Goal: Check status: Check status

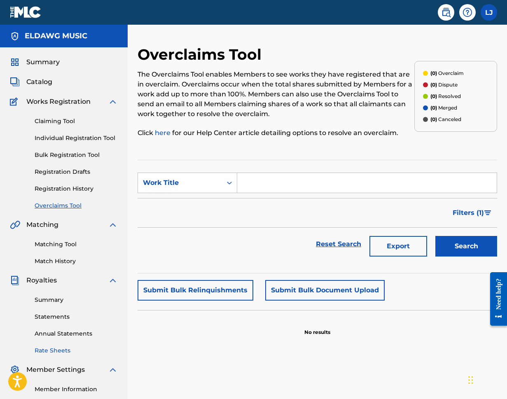
scroll to position [95, 0]
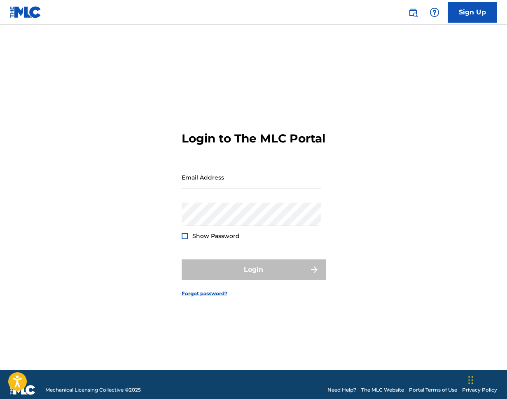
click at [274, 197] on div "Email Address" at bounding box center [251, 184] width 139 height 37
click at [274, 189] on input "Email Address" at bounding box center [251, 177] width 139 height 23
type input "[PERSON_NAME][EMAIL_ADDRESS][PERSON_NAME][DOMAIN_NAME]"
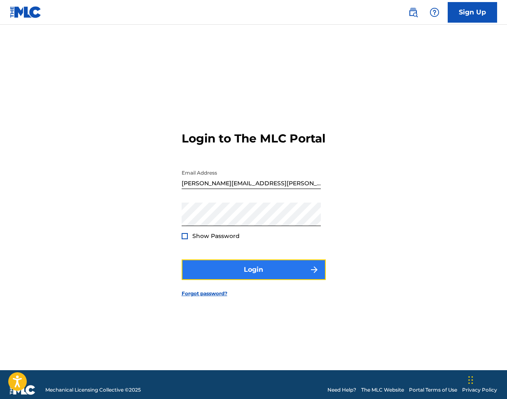
click at [269, 280] on button "Login" at bounding box center [254, 270] width 144 height 21
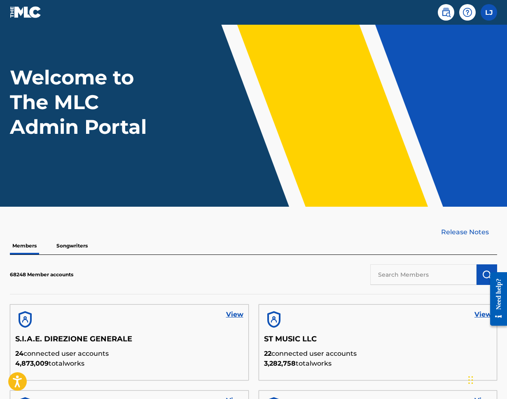
scroll to position [19, 0]
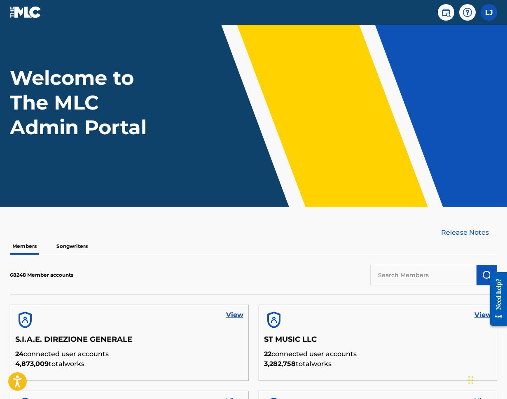
click at [78, 248] on p "Songwriters" at bounding box center [72, 246] width 36 height 17
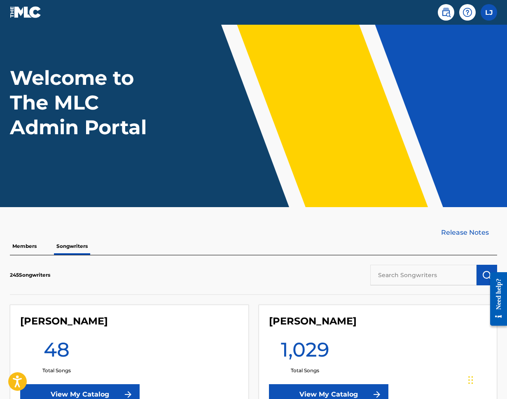
click at [30, 245] on p "Members" at bounding box center [24, 246] width 29 height 17
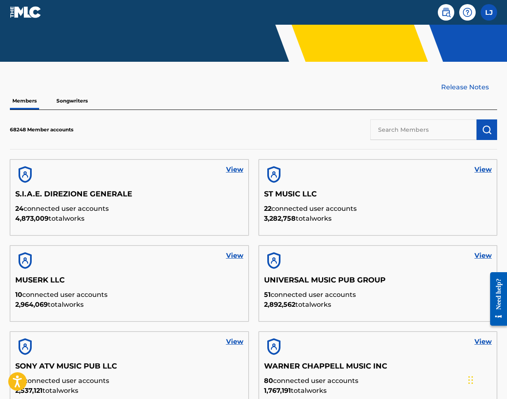
scroll to position [165, 0]
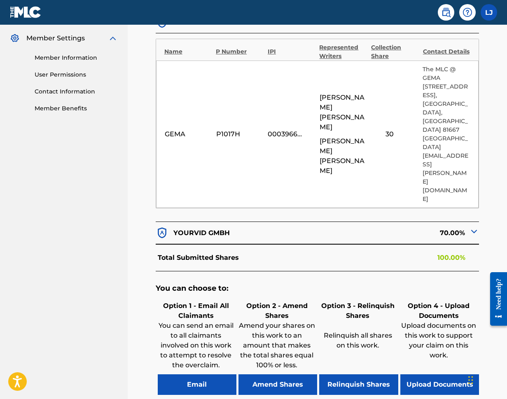
scroll to position [350, 0]
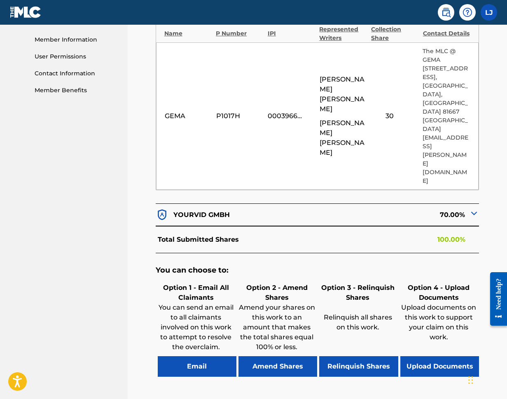
click at [446, 235] on p "100.00%" at bounding box center [452, 240] width 28 height 10
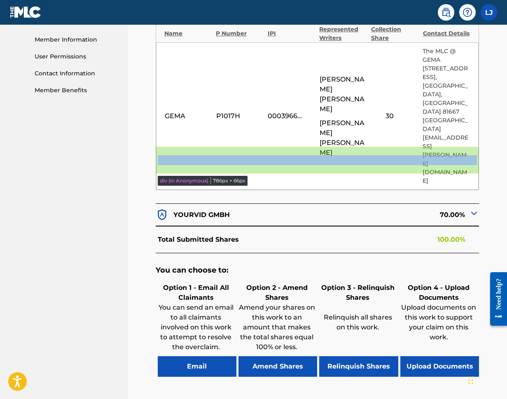
click at [463, 226] on div "Total Submitted Shares 100.00%" at bounding box center [318, 239] width 324 height 27
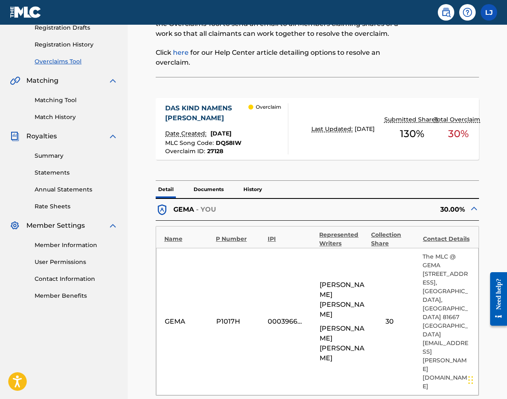
scroll to position [138, 0]
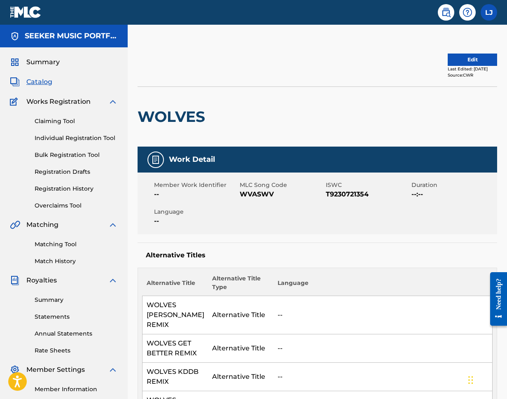
click at [454, 53] on div "Edit Last Edited: September 22, 2025 Source: CWR" at bounding box center [318, 65] width 360 height 41
click at [454, 58] on button "Edit" at bounding box center [472, 60] width 49 height 12
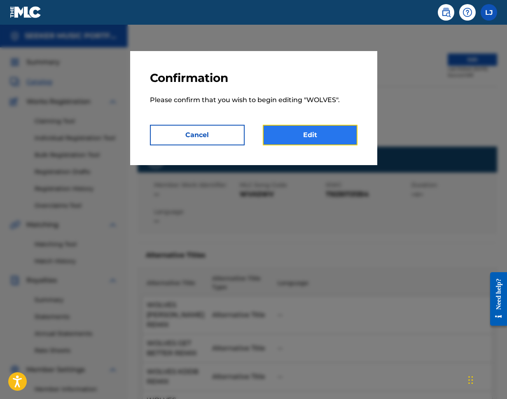
click at [301, 138] on link "Edit" at bounding box center [310, 135] width 95 height 21
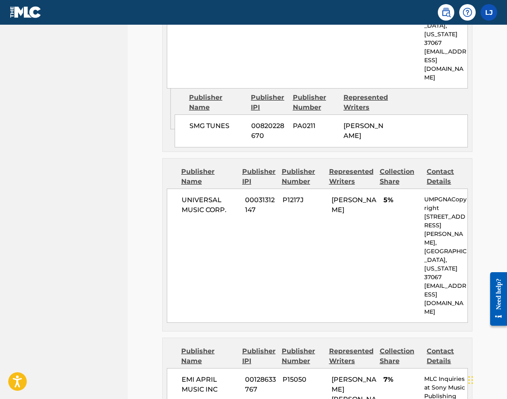
scroll to position [2347, 0]
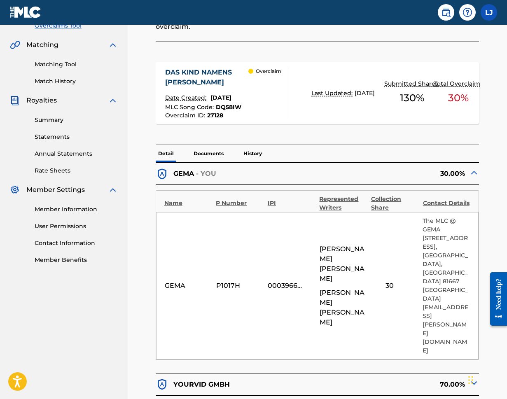
scroll to position [184, 0]
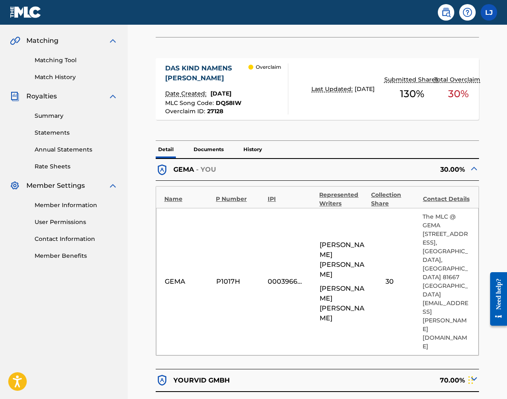
click at [473, 164] on img at bounding box center [474, 169] width 10 height 10
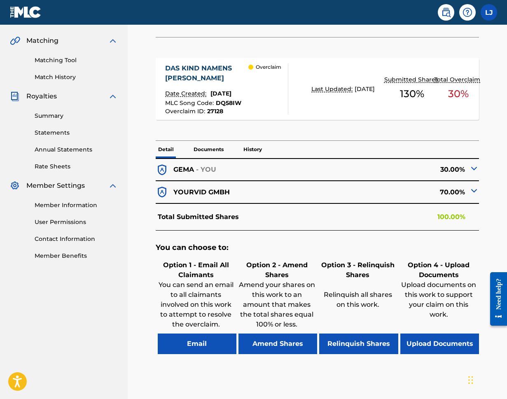
click at [473, 164] on img at bounding box center [474, 169] width 10 height 10
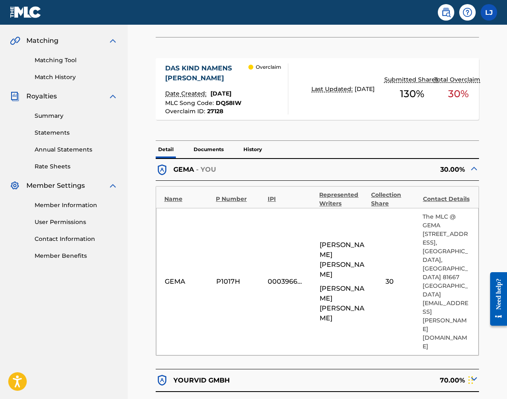
click at [473, 164] on img at bounding box center [474, 169] width 10 height 10
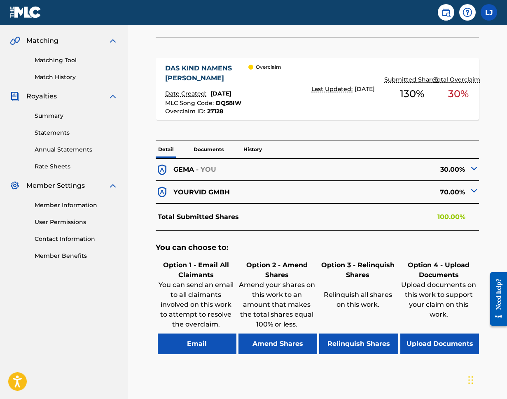
click at [475, 186] on img at bounding box center [474, 191] width 10 height 10
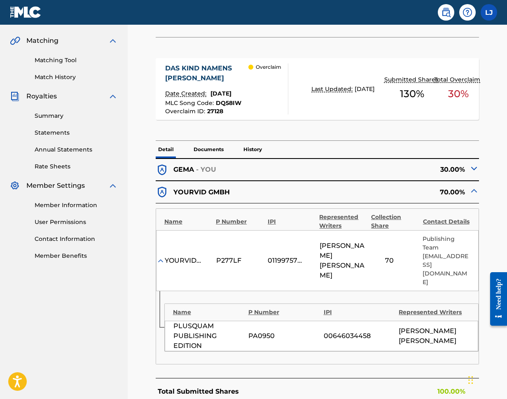
click at [475, 186] on img at bounding box center [474, 191] width 10 height 10
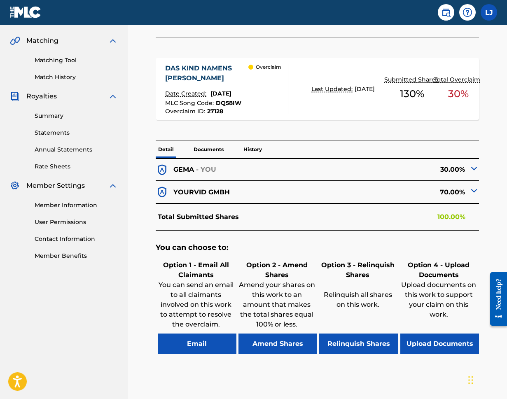
click at [469, 204] on div "Total Submitted Shares 100.00%" at bounding box center [318, 217] width 324 height 27
click at [409, 87] on span "130 %" at bounding box center [412, 94] width 24 height 15
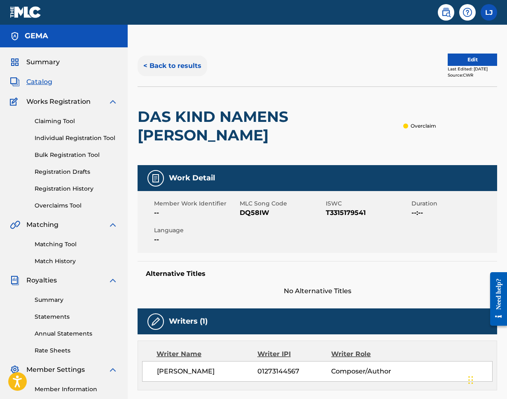
click at [168, 63] on button "< Back to results" at bounding box center [173, 66] width 70 height 21
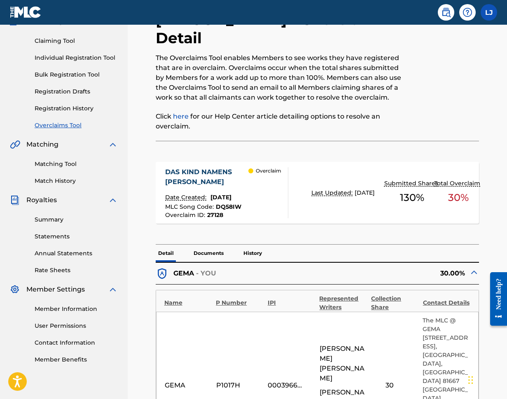
scroll to position [91, 0]
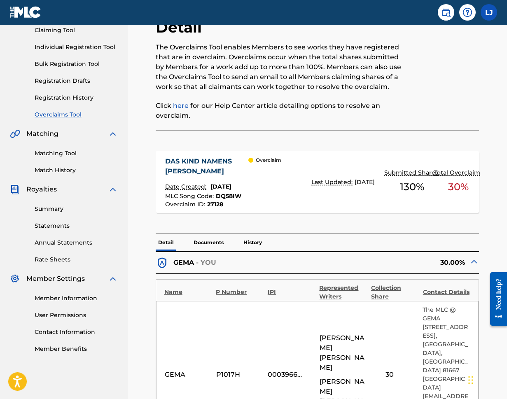
click at [205, 157] on div "DAS KIND NAMENS [PERSON_NAME]" at bounding box center [206, 167] width 83 height 20
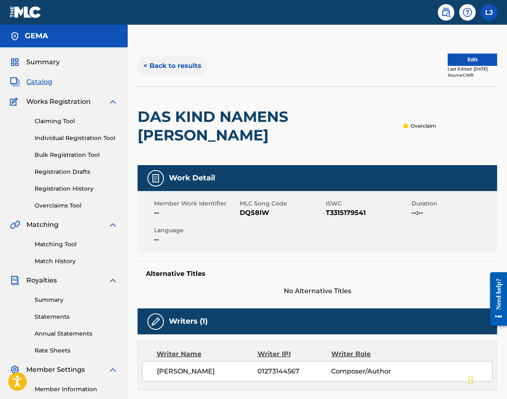
click at [166, 68] on button "< Back to results" at bounding box center [173, 66] width 70 height 21
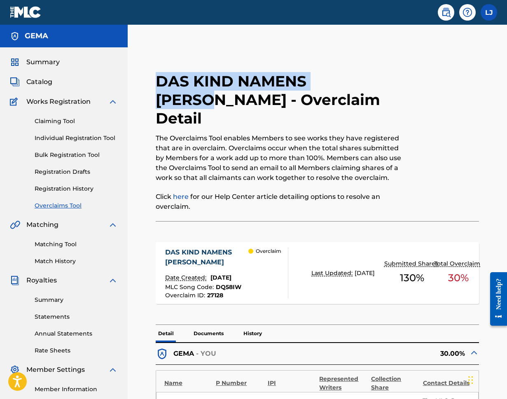
drag, startPoint x: 161, startPoint y: 80, endPoint x: 373, endPoint y: 80, distance: 212.6
click at [373, 80] on h2 "DAS KIND NAMENS [PERSON_NAME] - Overclaim Detail" at bounding box center [280, 100] width 249 height 56
copy h2 "DAS KIND NAMENS [PERSON_NAME]"
click at [42, 80] on span "Catalog" at bounding box center [39, 82] width 26 height 10
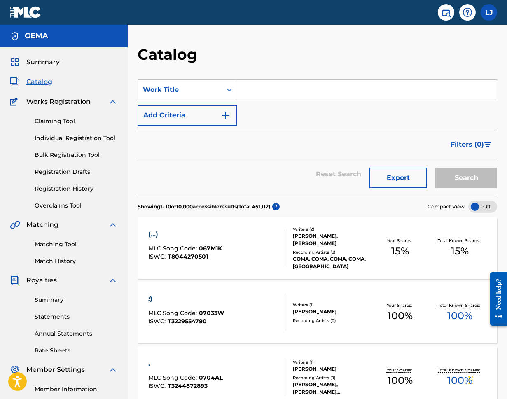
click at [275, 87] on input "Search Form" at bounding box center [367, 90] width 260 height 20
paste input "DAS KIND NAMENS [PERSON_NAME]"
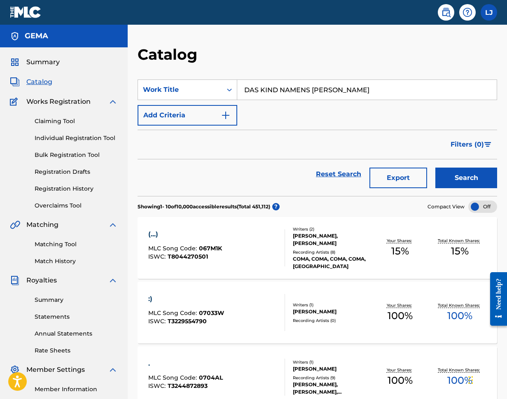
type input "DAS KIND NAMENS [PERSON_NAME]"
click at [436, 168] on button "Search" at bounding box center [467, 178] width 62 height 21
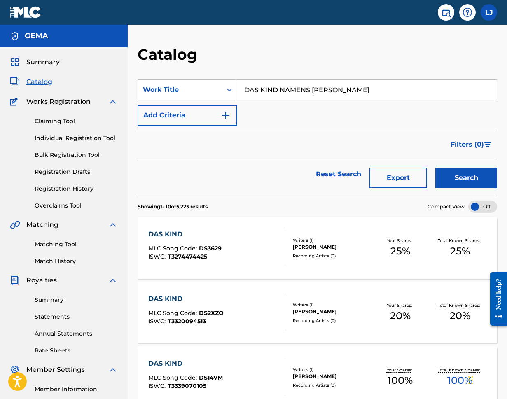
click at [268, 92] on input "DAS KIND NAMENS [PERSON_NAME]" at bounding box center [367, 90] width 260 height 20
click at [73, 193] on div "Claiming Tool Individual Registration Tool Bulk Registration Tool Registration …" at bounding box center [64, 158] width 108 height 103
click at [74, 191] on link "Registration History" at bounding box center [76, 189] width 83 height 9
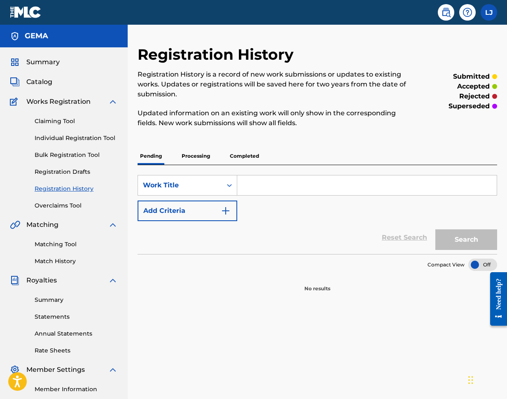
click at [285, 191] on input "Search Form" at bounding box center [367, 186] width 260 height 20
paste input "DAS KIND NAMENS [PERSON_NAME]"
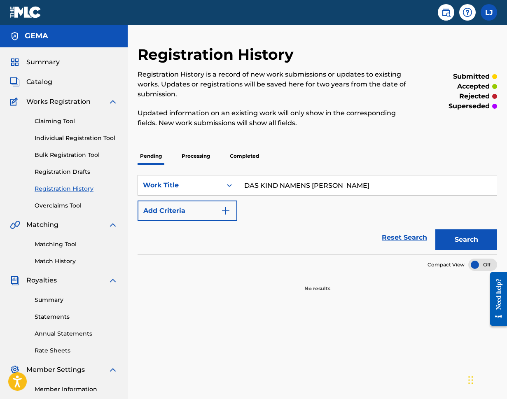
type input "DAS KIND NAMENS [PERSON_NAME]"
click at [436, 229] on button "Search" at bounding box center [467, 239] width 62 height 21
click at [65, 202] on link "Overclaims Tool" at bounding box center [76, 205] width 83 height 9
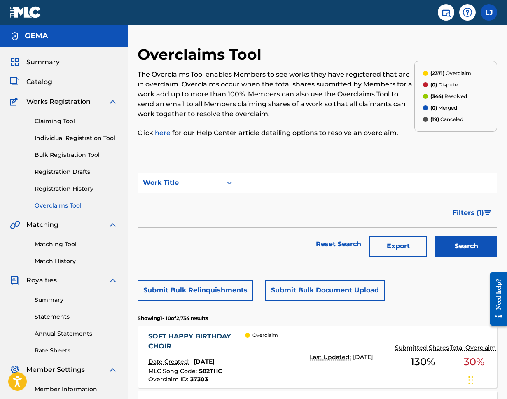
click at [252, 184] on input "Search Form" at bounding box center [367, 183] width 260 height 20
paste input "DAS KIND NAMENS [PERSON_NAME]"
type input "DAS KIND NAMENS [PERSON_NAME]"
click at [436, 236] on button "Search" at bounding box center [467, 246] width 62 height 21
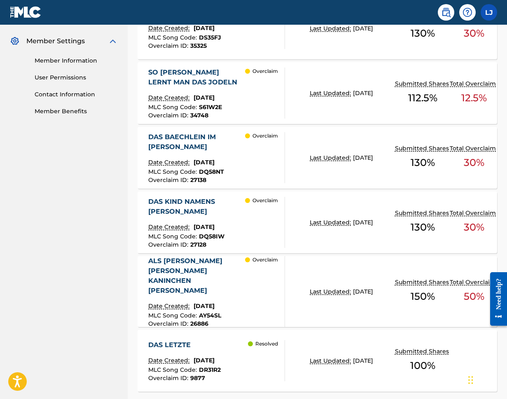
scroll to position [391, 0]
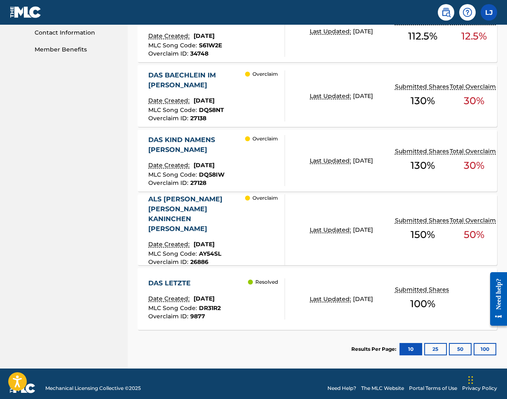
click at [199, 140] on div "DAS KIND NAMENS [PERSON_NAME]" at bounding box center [196, 145] width 97 height 20
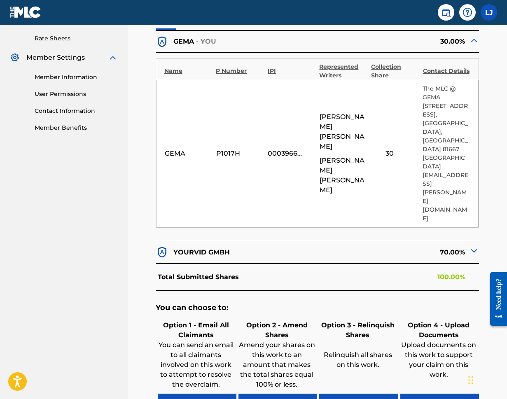
scroll to position [322, 0]
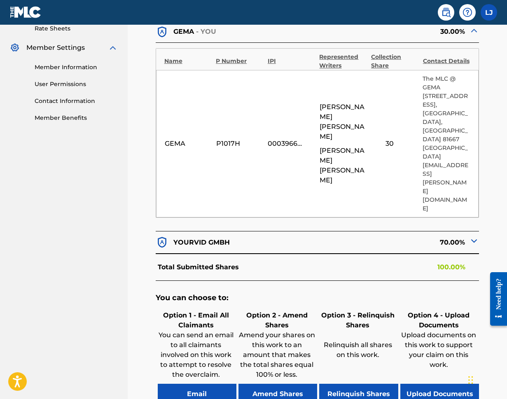
click at [334, 236] on div "70.00%" at bounding box center [399, 242] width 162 height 13
click at [338, 236] on div "70.00%" at bounding box center [399, 242] width 162 height 13
click at [472, 236] on img at bounding box center [474, 241] width 10 height 10
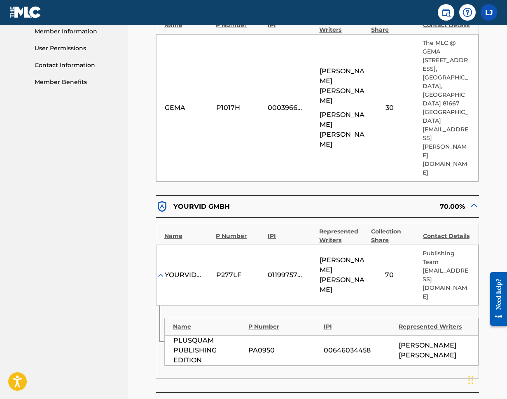
scroll to position [0, 0]
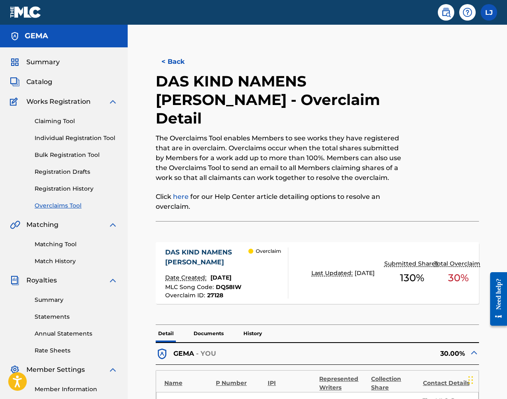
click at [194, 248] on div "DAS KIND NAMENS [PERSON_NAME]" at bounding box center [206, 258] width 83 height 20
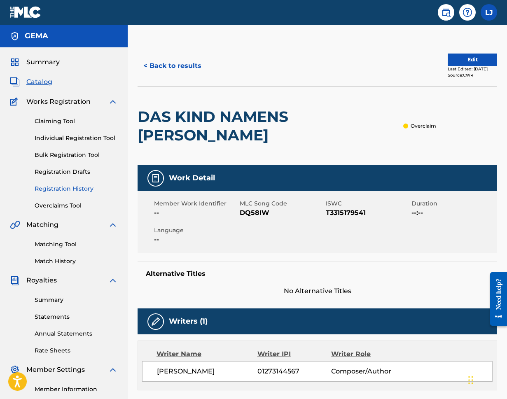
click at [79, 193] on link "Registration History" at bounding box center [76, 189] width 83 height 9
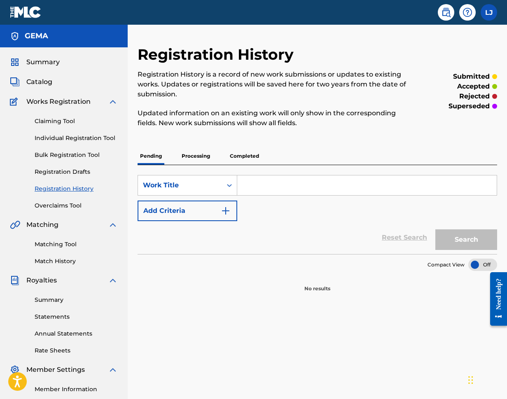
click at [240, 156] on p "Completed" at bounding box center [244, 156] width 34 height 17
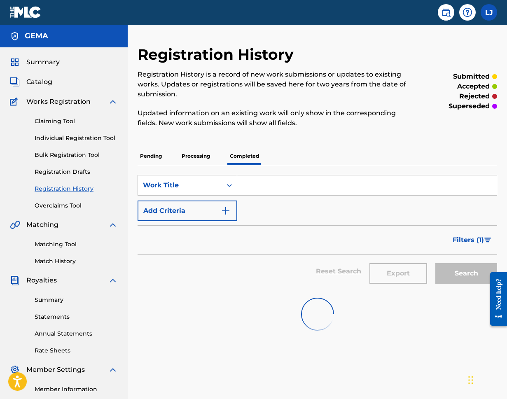
click at [265, 180] on input "Search Form" at bounding box center [367, 186] width 260 height 20
paste input "DAS KIND NAMENS [PERSON_NAME]"
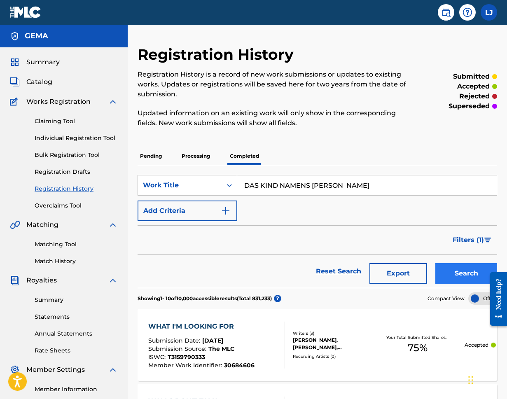
type input "DAS KIND NAMENS [PERSON_NAME]"
click at [459, 276] on button "Search" at bounding box center [467, 273] width 62 height 21
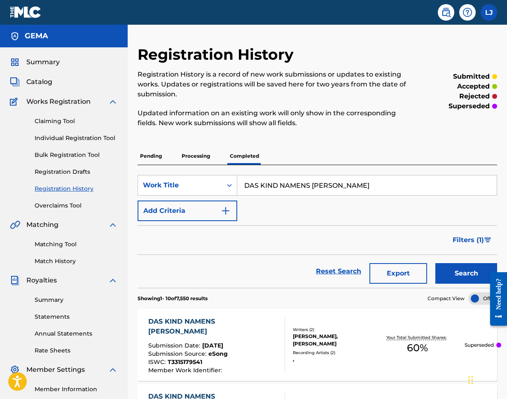
click at [191, 330] on div "DAS KIND NAMENS [PERSON_NAME]" at bounding box center [213, 327] width 130 height 20
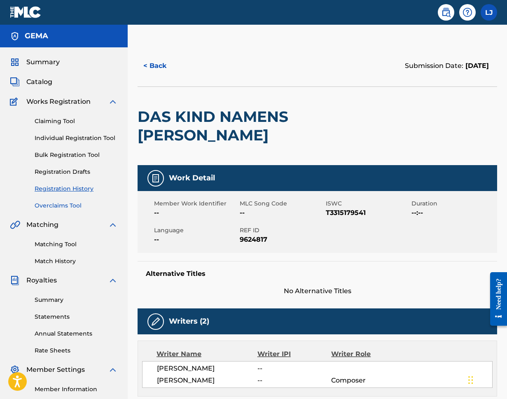
click at [55, 207] on link "Overclaims Tool" at bounding box center [76, 205] width 83 height 9
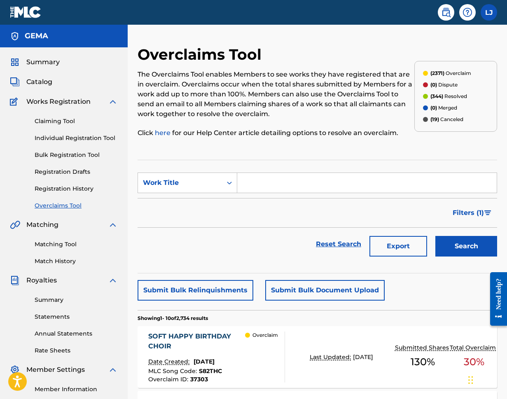
click at [267, 189] on input "Search Form" at bounding box center [367, 183] width 260 height 20
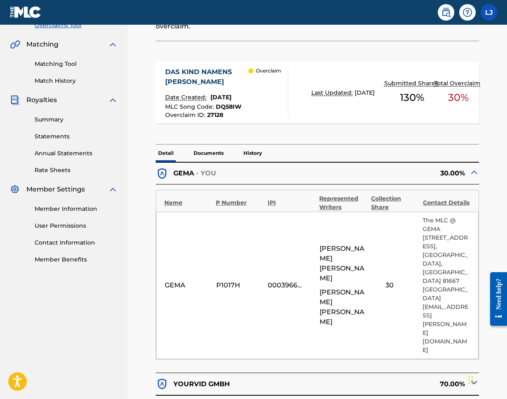
scroll to position [169, 0]
